Goal: Task Accomplishment & Management: Manage account settings

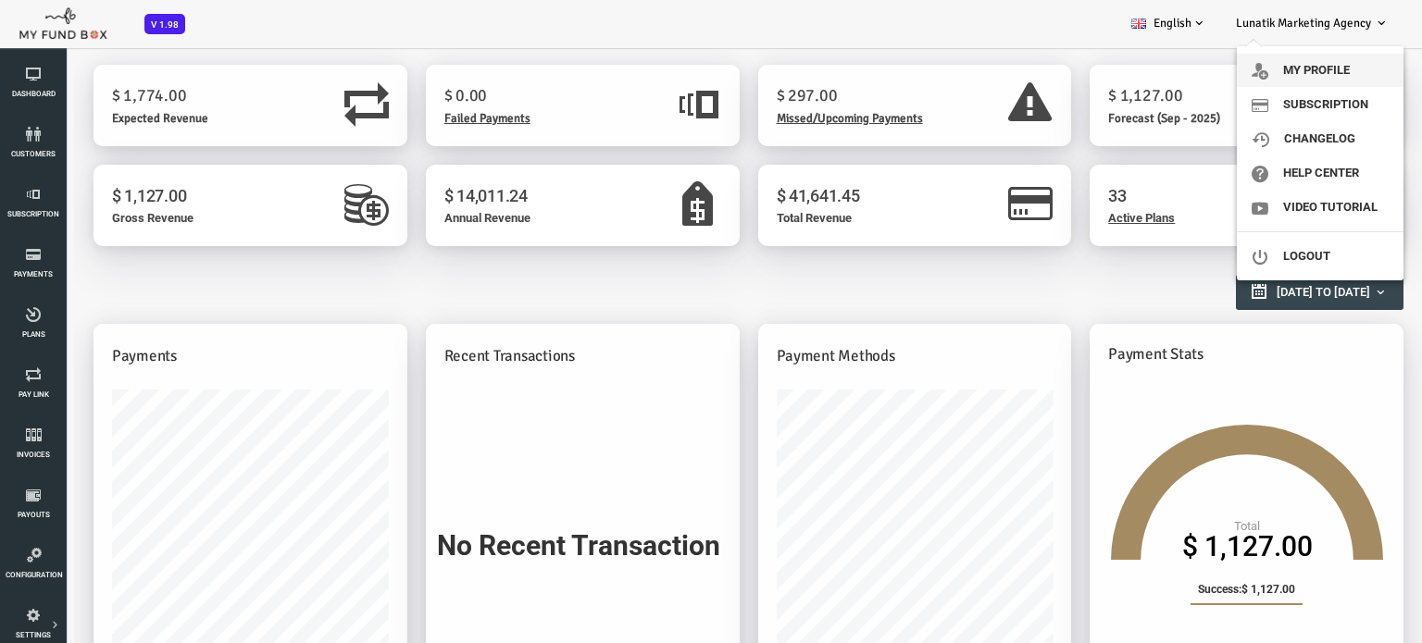
click at [1317, 69] on link "My profile" at bounding box center [1320, 70] width 167 height 33
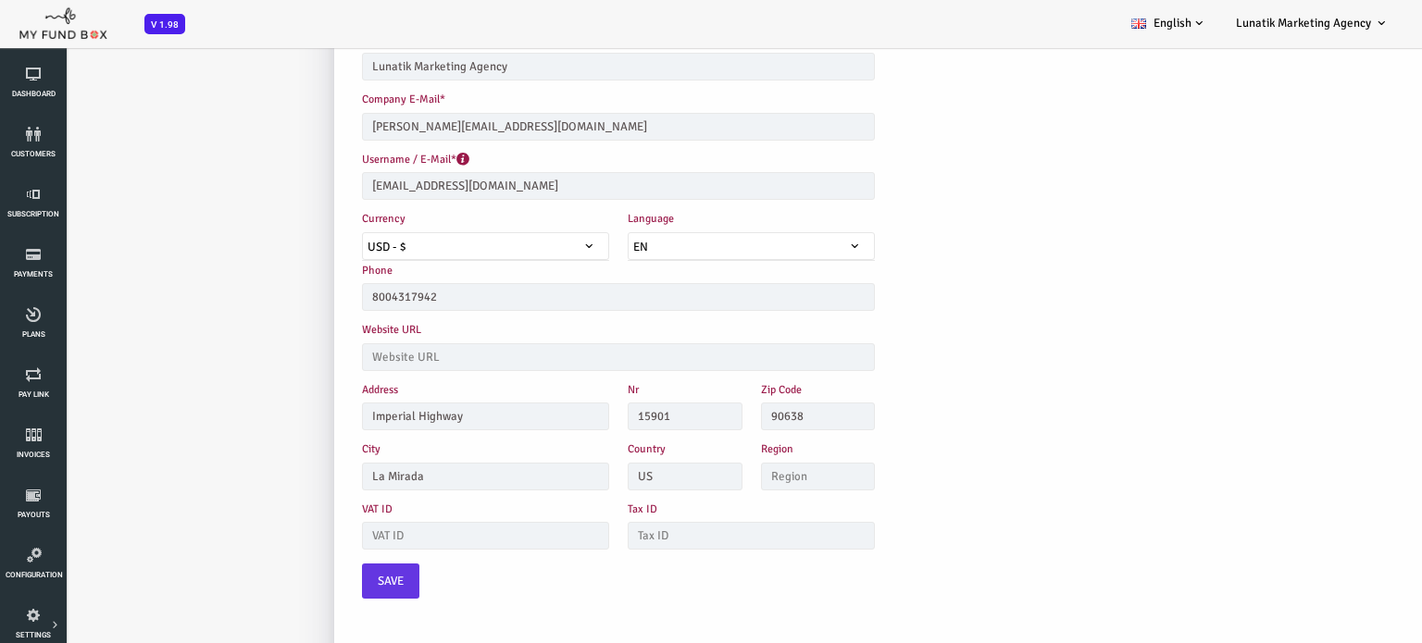
scroll to position [185, 0]
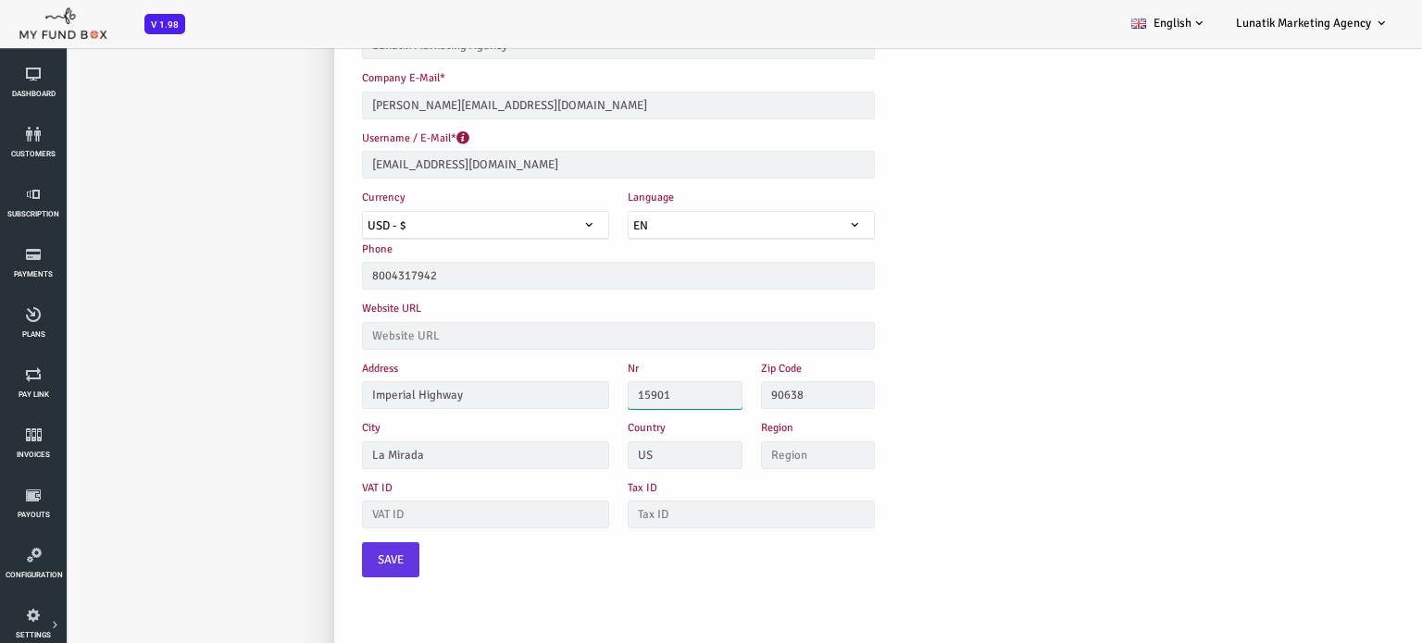
drag, startPoint x: 651, startPoint y: 384, endPoint x: 574, endPoint y: 389, distance: 77.0
click at [574, 389] on input "15901" at bounding box center [628, 395] width 115 height 28
drag, startPoint x: 403, startPoint y: 444, endPoint x: 311, endPoint y: 443, distance: 91.7
click at [311, 443] on input "La Mirada" at bounding box center [429, 456] width 247 height 28
drag, startPoint x: 548, startPoint y: 169, endPoint x: 296, endPoint y: 144, distance: 253.2
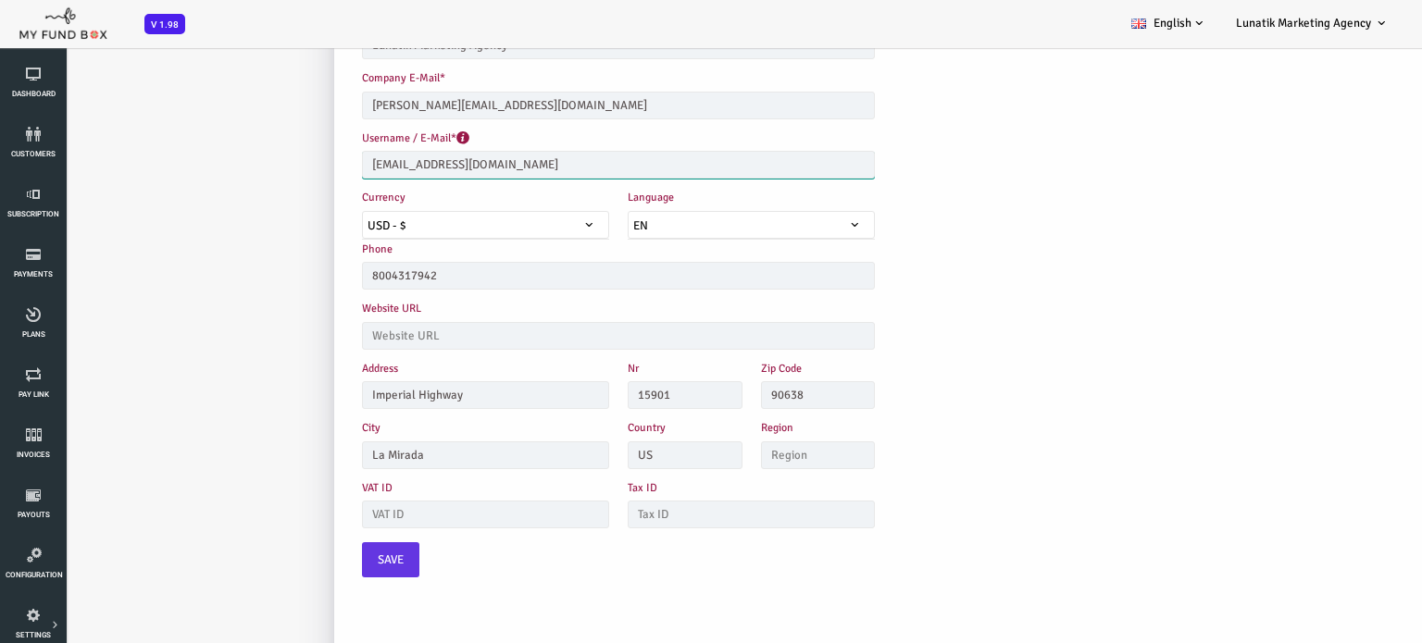
click at [296, 144] on div "Username / E-Mail* lunatikmarketingagency@gmail.com Please enter valid E-mail" at bounding box center [561, 158] width 531 height 59
